Goal: Information Seeking & Learning: Learn about a topic

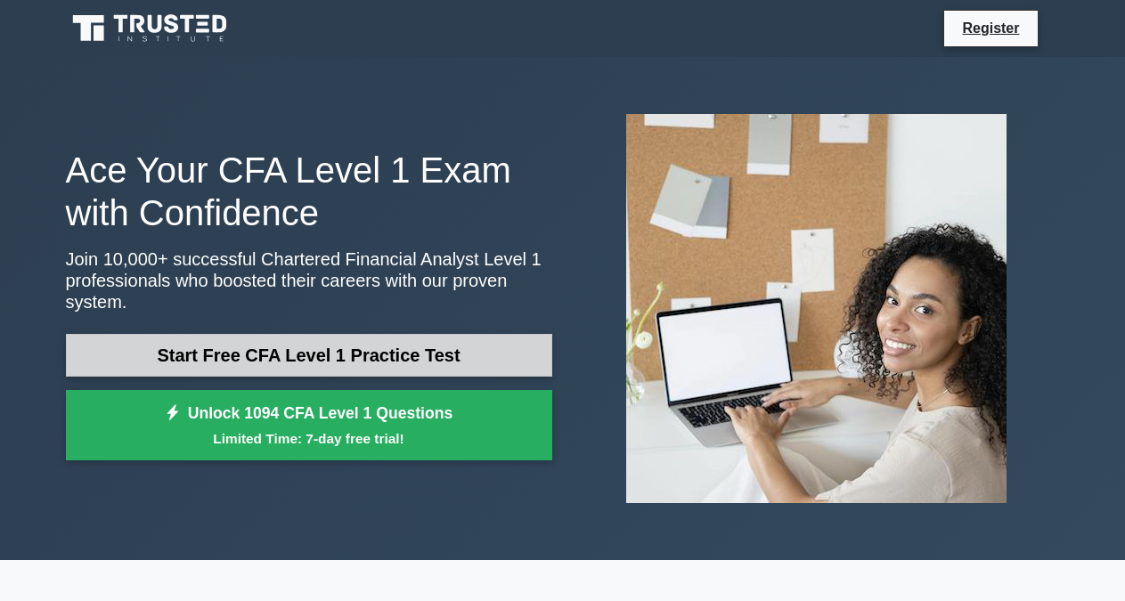
click at [344, 338] on link "Start Free CFA Level 1 Practice Test" at bounding box center [309, 355] width 486 height 43
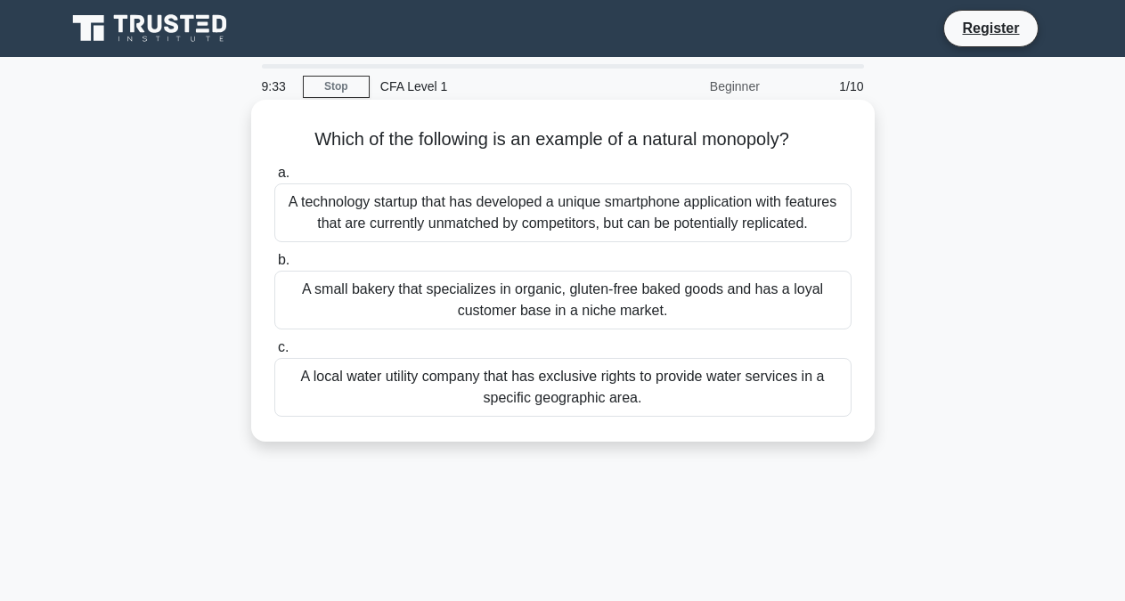
click at [342, 384] on div "A local water utility company that has exclusive rights to provide water servic…" at bounding box center [562, 387] width 577 height 59
click at [274, 354] on input "c. A local water utility company that has exclusive rights to provide water ser…" at bounding box center [274, 348] width 0 height 12
radio input "true"
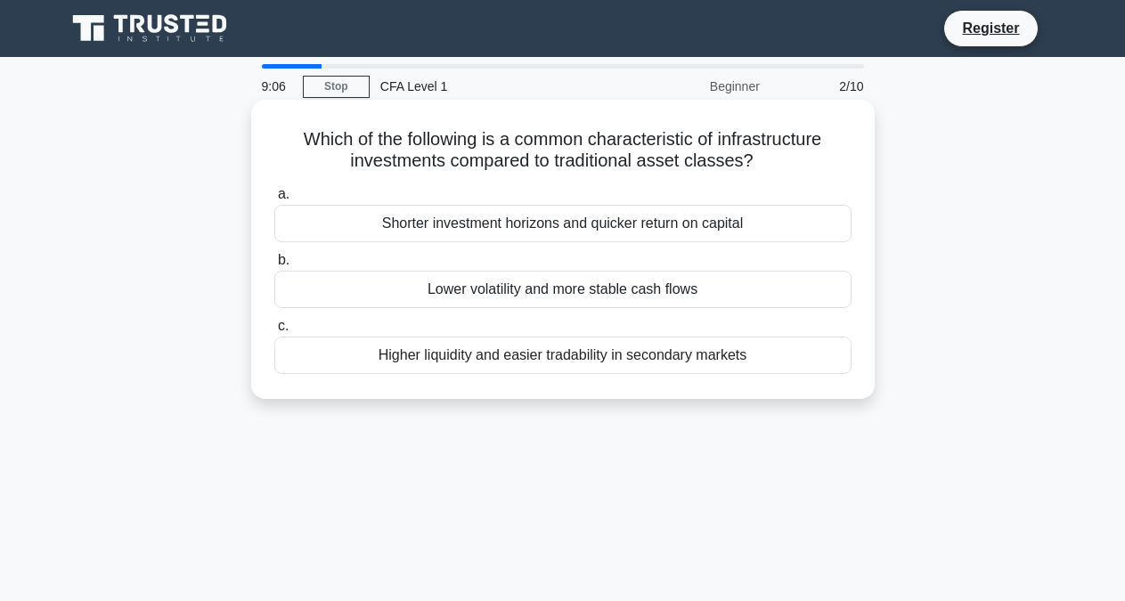
click at [473, 226] on div "Shorter investment horizons and quicker return on capital" at bounding box center [562, 223] width 577 height 37
click at [274, 200] on input "a. Shorter investment horizons and quicker return on capital" at bounding box center [274, 195] width 0 height 12
radio input "true"
